Goal: Check status: Check status

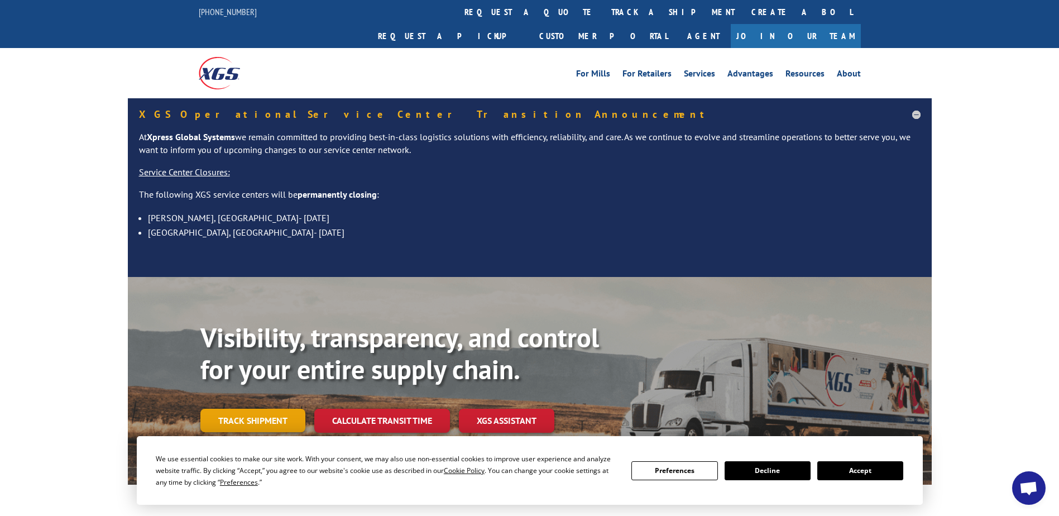
click at [256, 409] on link "Track shipment" at bounding box center [252, 420] width 105 height 23
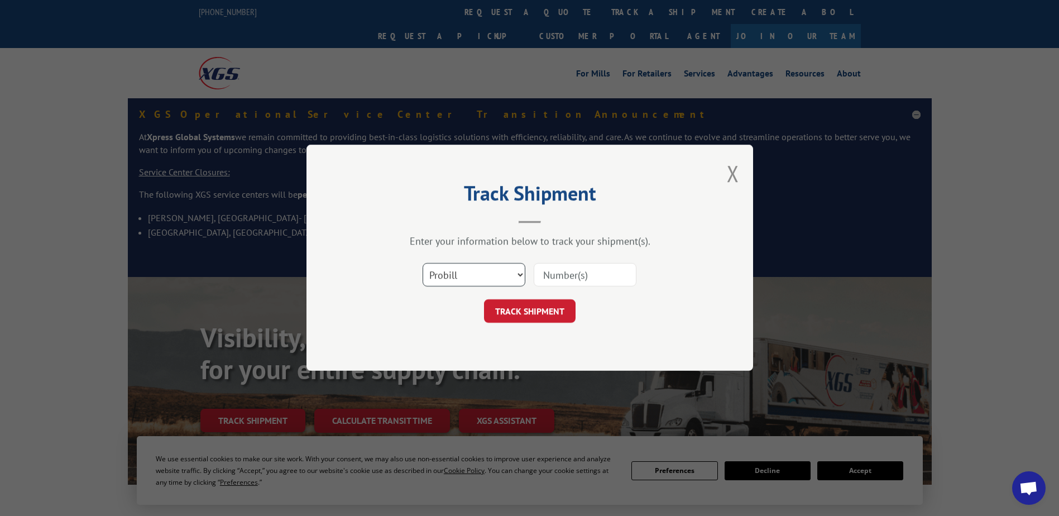
click at [445, 277] on select "Select category... Probill BOL PO" at bounding box center [474, 275] width 103 height 23
select select "bol"
click at [423, 264] on select "Select category... Probill BOL PO" at bounding box center [474, 275] width 103 height 23
click at [557, 285] on input at bounding box center [585, 275] width 103 height 23
type input "5156829"
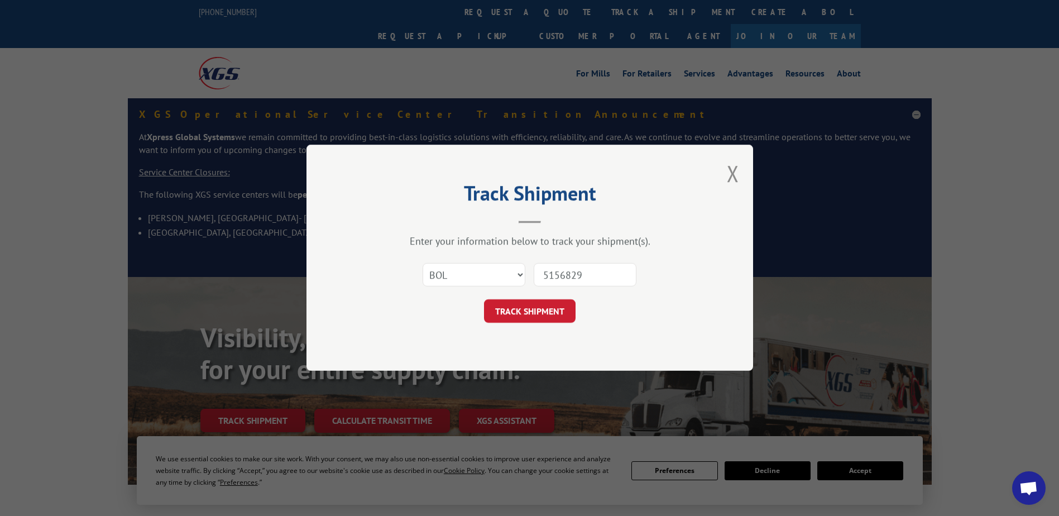
click at [562, 304] on button "TRACK SHIPMENT" at bounding box center [530, 311] width 92 height 23
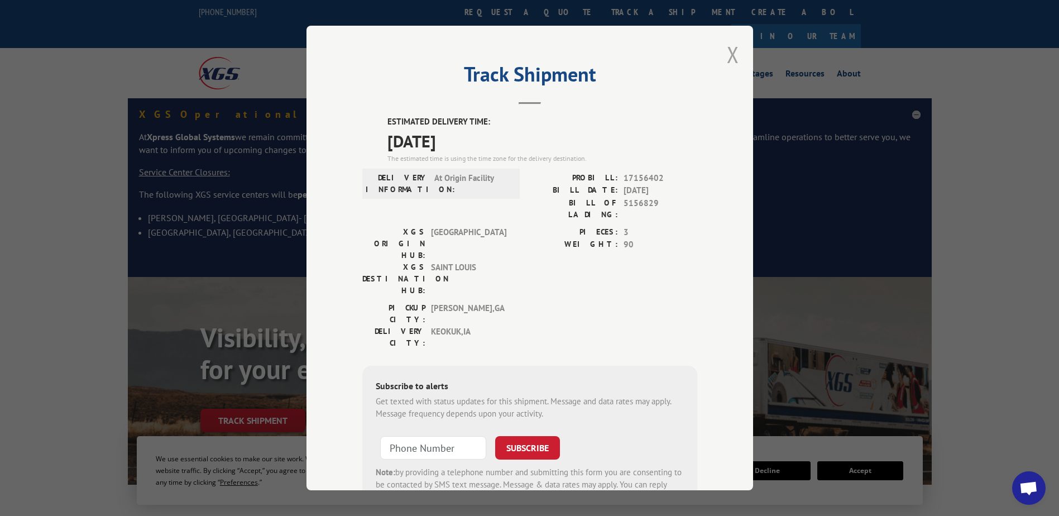
click at [727, 54] on button "Close modal" at bounding box center [733, 55] width 12 height 30
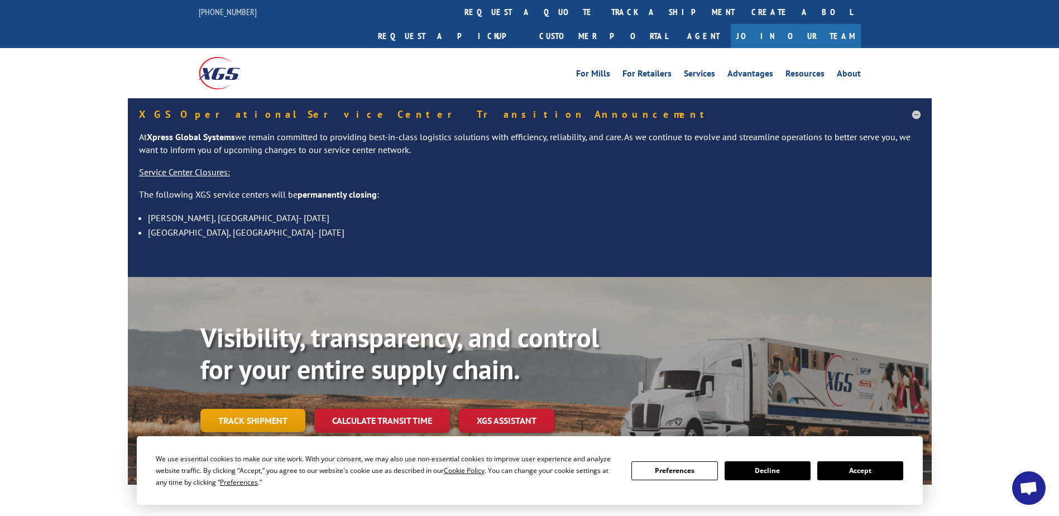
click at [236, 409] on link "Track shipment" at bounding box center [252, 420] width 105 height 23
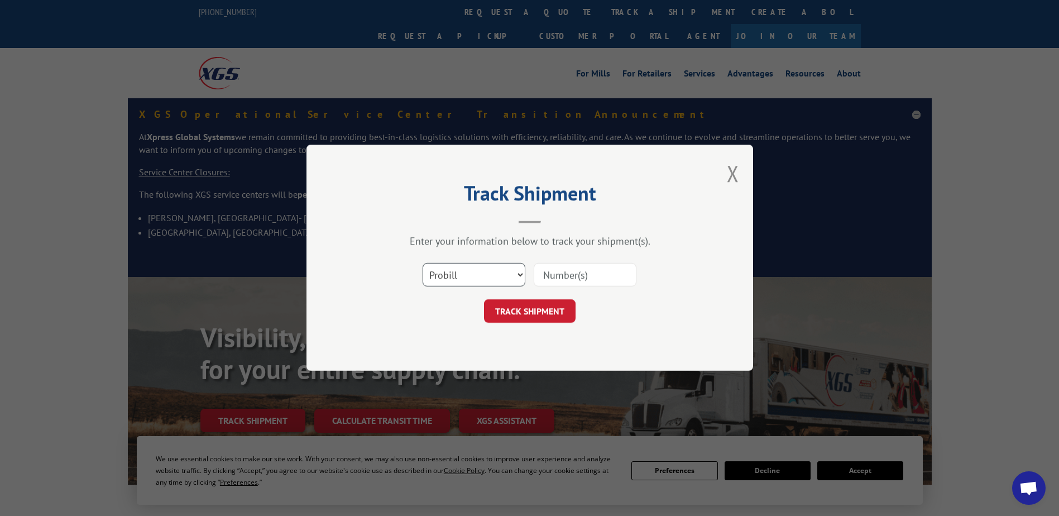
drag, startPoint x: 480, startPoint y: 280, endPoint x: 483, endPoint y: 288, distance: 7.8
click at [480, 280] on select "Select category... Probill BOL PO" at bounding box center [474, 275] width 103 height 23
select select "bol"
click at [423, 264] on select "Select category... Probill BOL PO" at bounding box center [474, 275] width 103 height 23
click at [568, 279] on input at bounding box center [585, 275] width 103 height 23
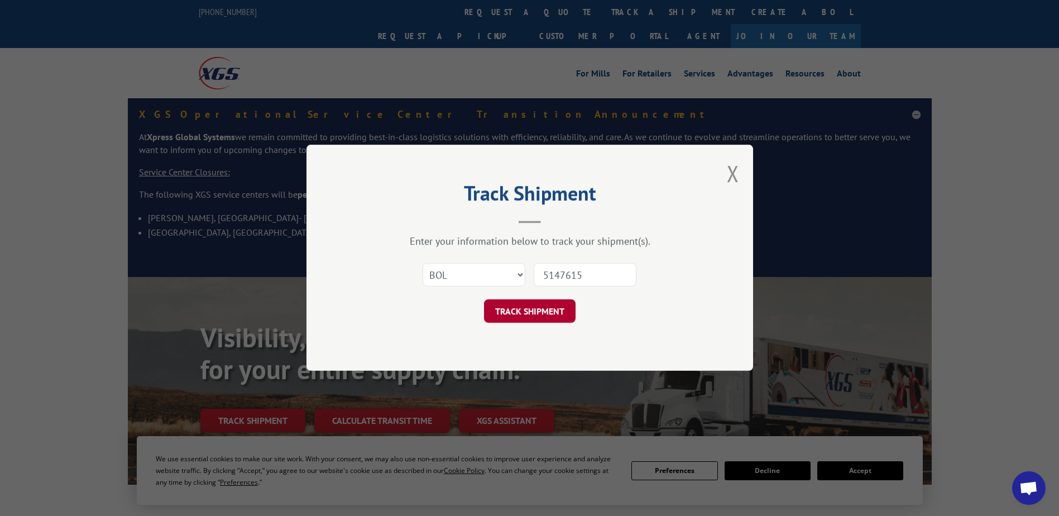
type input "5147615"
click at [551, 303] on button "TRACK SHIPMENT" at bounding box center [530, 311] width 92 height 23
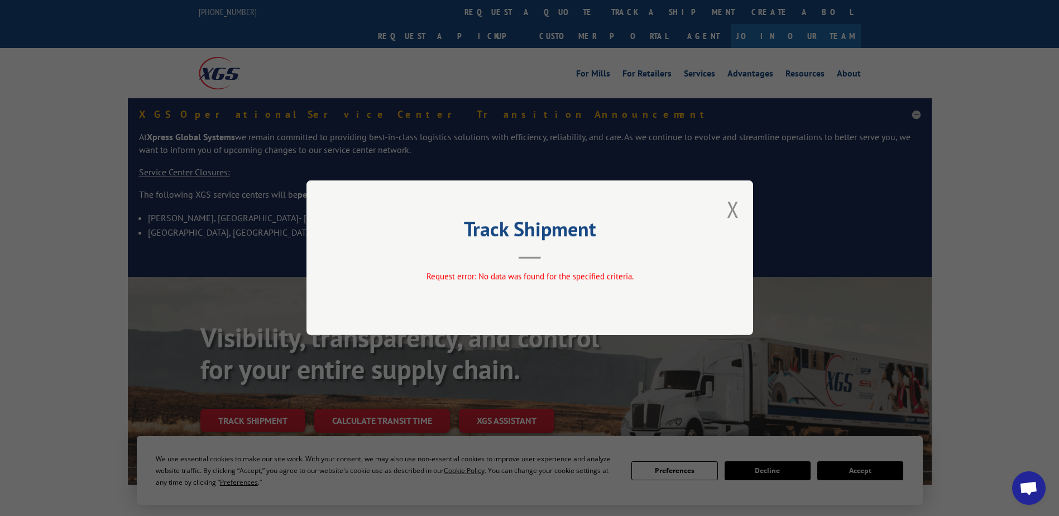
click at [743, 205] on div "Track Shipment Request error: No data was found for the specified criteria." at bounding box center [530, 257] width 447 height 155
click at [736, 205] on button "Close modal" at bounding box center [733, 209] width 12 height 30
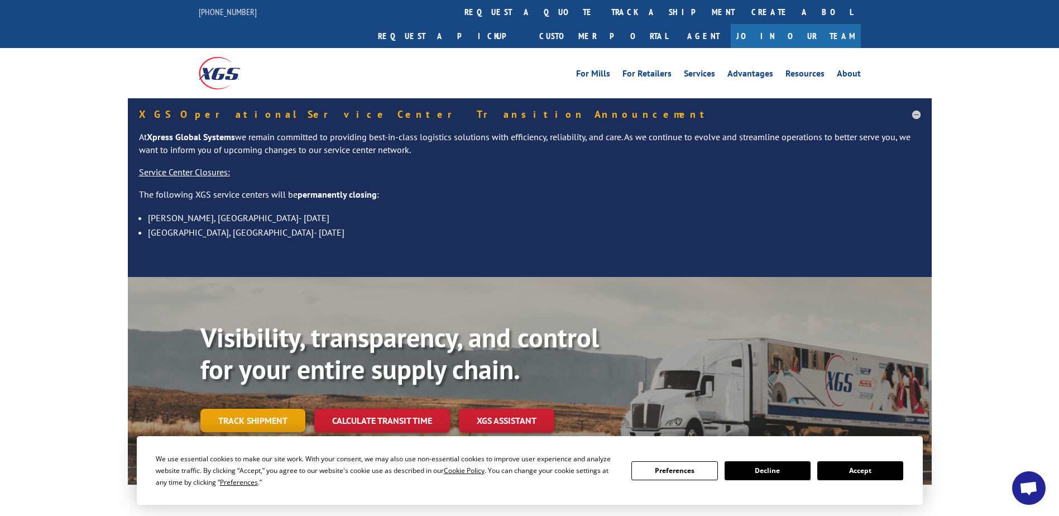
click at [277, 409] on link "Track shipment" at bounding box center [252, 420] width 105 height 23
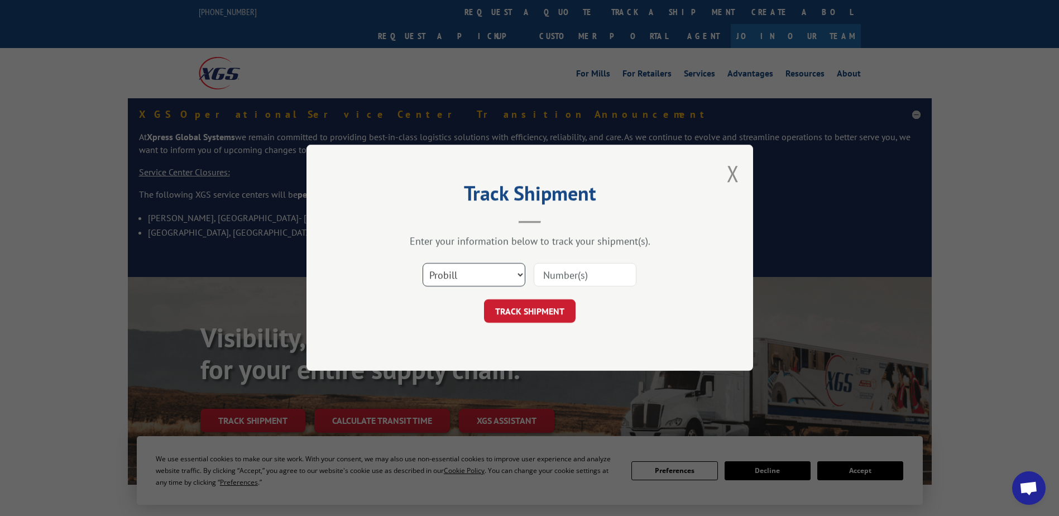
click at [456, 272] on select "Select category... Probill BOL PO" at bounding box center [474, 275] width 103 height 23
click at [423, 264] on select "Select category... Probill BOL PO" at bounding box center [474, 275] width 103 height 23
click at [548, 275] on input at bounding box center [585, 275] width 103 height 23
type input "5147615"
click at [552, 317] on button "TRACK SHIPMENT" at bounding box center [530, 311] width 92 height 23
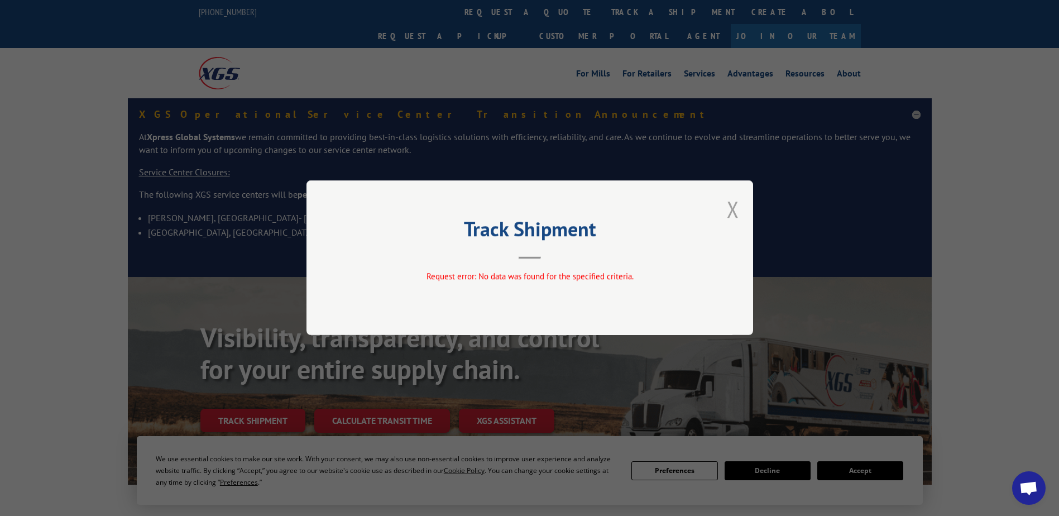
click at [730, 204] on button "Close modal" at bounding box center [733, 209] width 12 height 30
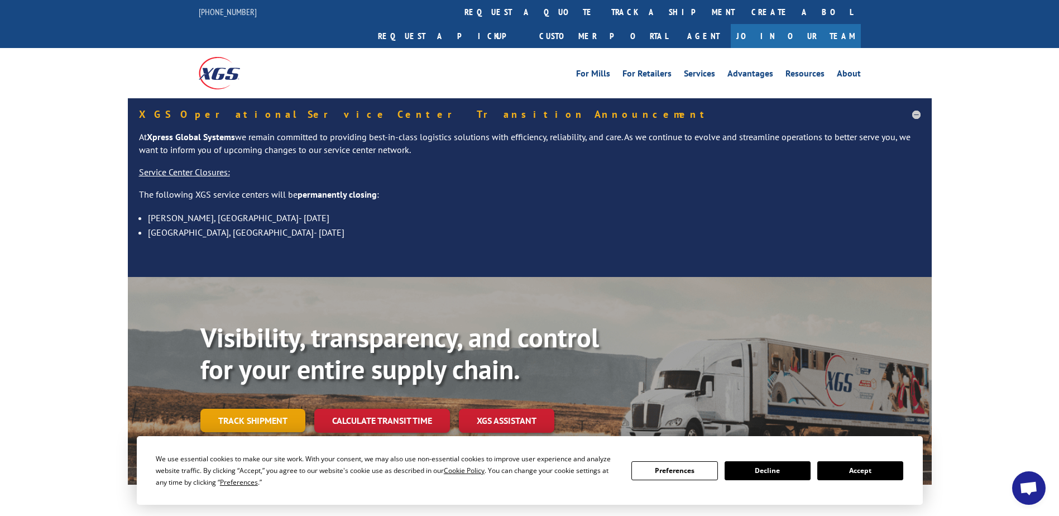
click at [282, 409] on link "Track shipment" at bounding box center [252, 420] width 105 height 23
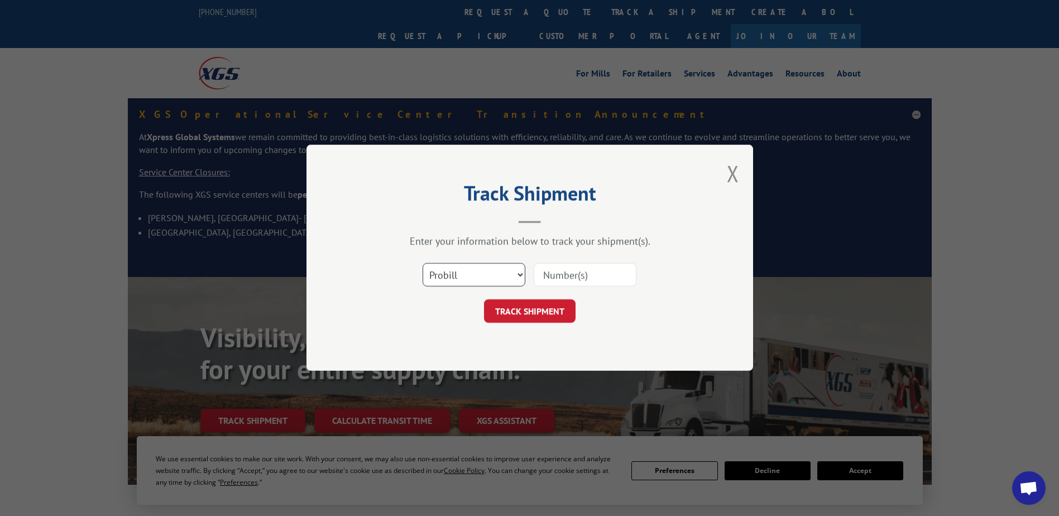
click at [447, 269] on select "Select category... Probill BOL PO" at bounding box center [474, 275] width 103 height 23
click at [423, 264] on select "Select category... Probill BOL PO" at bounding box center [474, 275] width 103 height 23
click at [545, 275] on input at bounding box center [585, 275] width 103 height 23
type input "0388311192"
click at [519, 316] on button "TRACK SHIPMENT" at bounding box center [530, 311] width 92 height 23
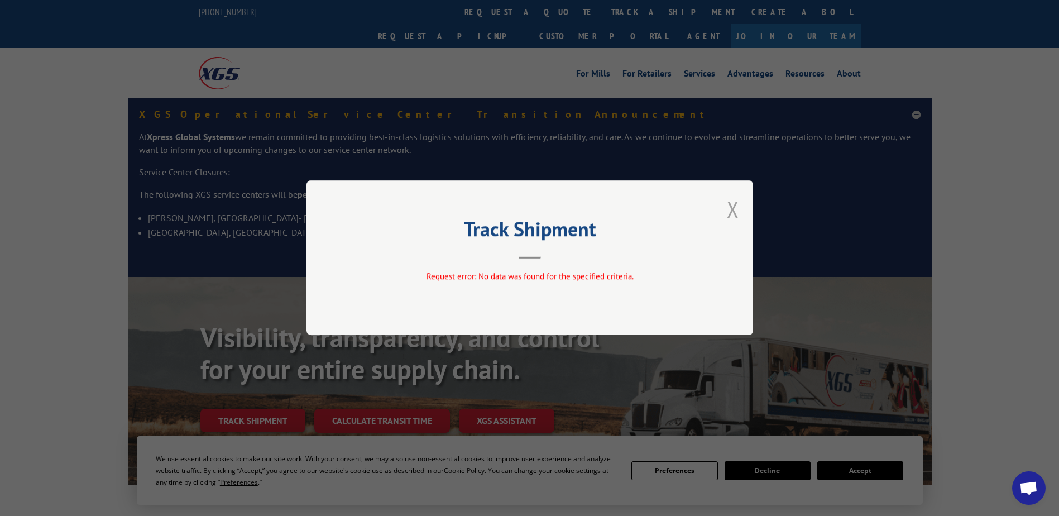
click at [738, 204] on button "Close modal" at bounding box center [733, 209] width 12 height 30
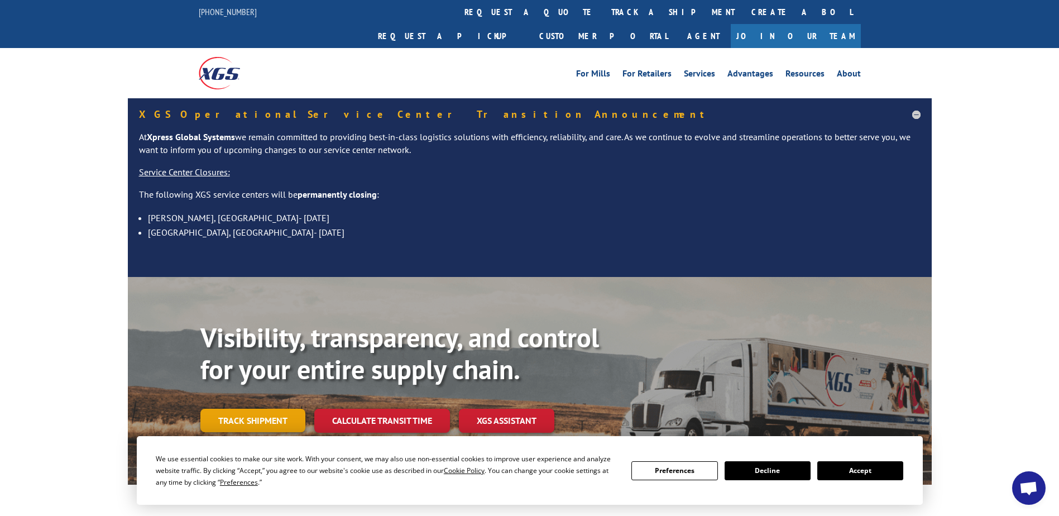
click at [242, 409] on link "Track shipment" at bounding box center [252, 420] width 105 height 23
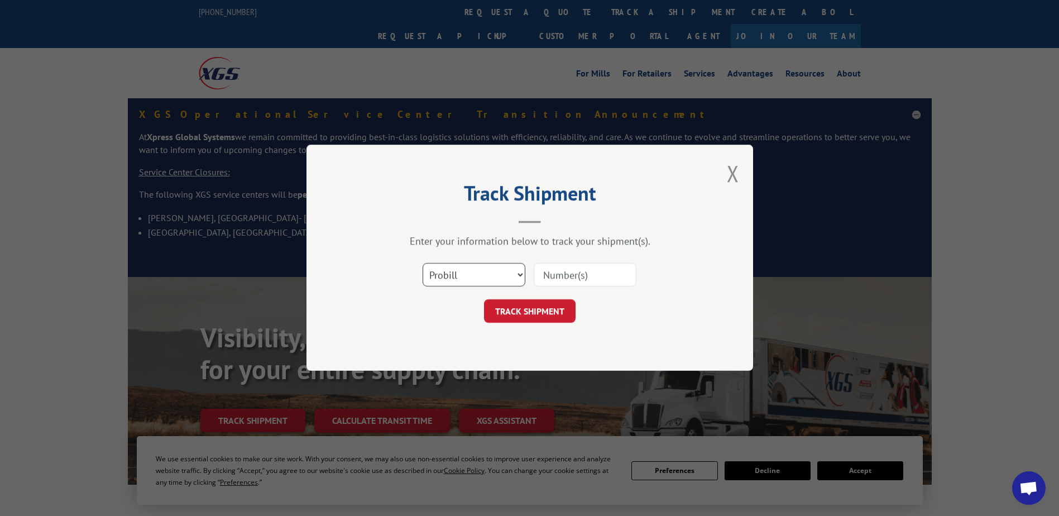
drag, startPoint x: 453, startPoint y: 274, endPoint x: 454, endPoint y: 288, distance: 14.6
click at [453, 274] on select "Select category... Probill BOL PO" at bounding box center [474, 275] width 103 height 23
select select "po"
click at [423, 264] on select "Select category... Probill BOL PO" at bounding box center [474, 275] width 103 height 23
click at [602, 278] on input at bounding box center [585, 275] width 103 height 23
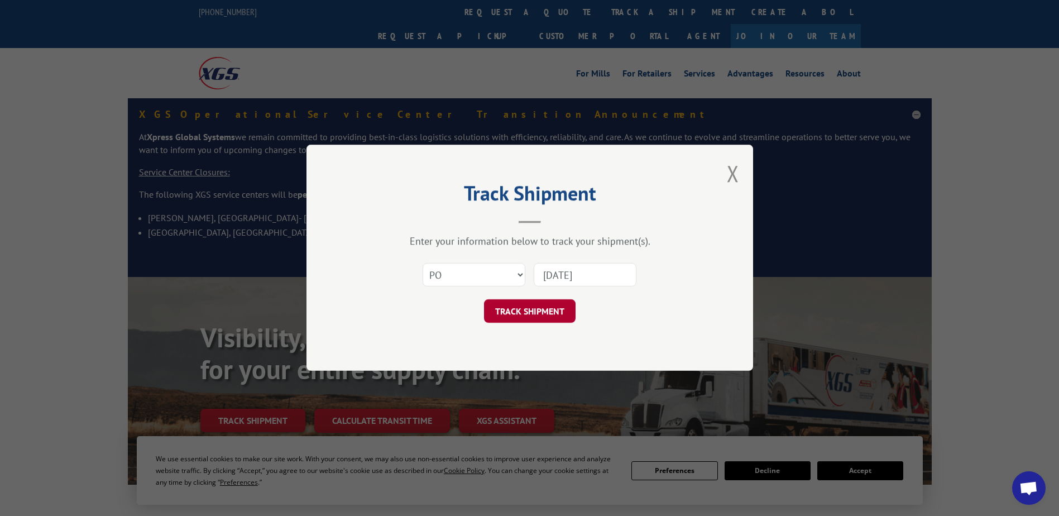
type input "[DATE]"
click at [517, 315] on button "TRACK SHIPMENT" at bounding box center [530, 311] width 92 height 23
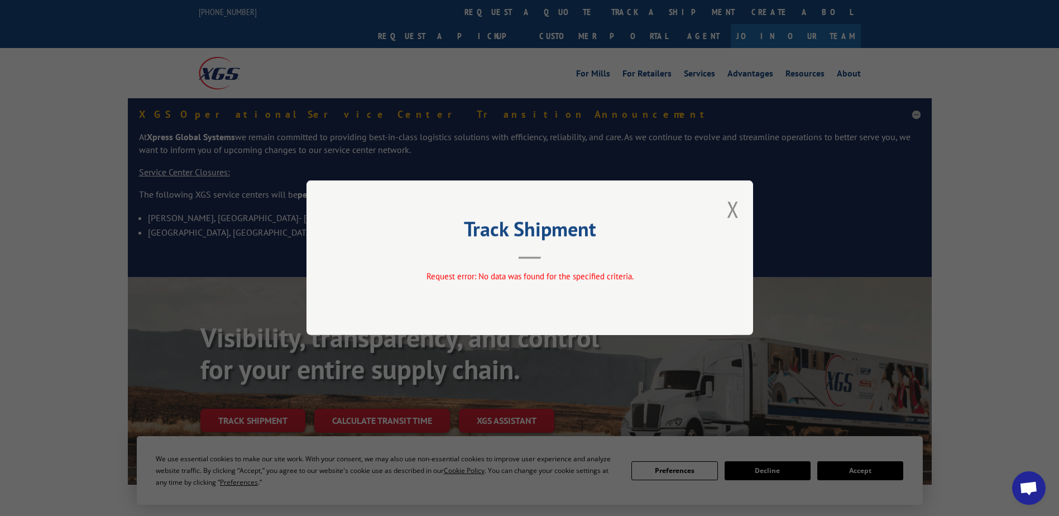
click at [736, 213] on button "Close modal" at bounding box center [733, 209] width 12 height 30
